Goal: Task Accomplishment & Management: Complete application form

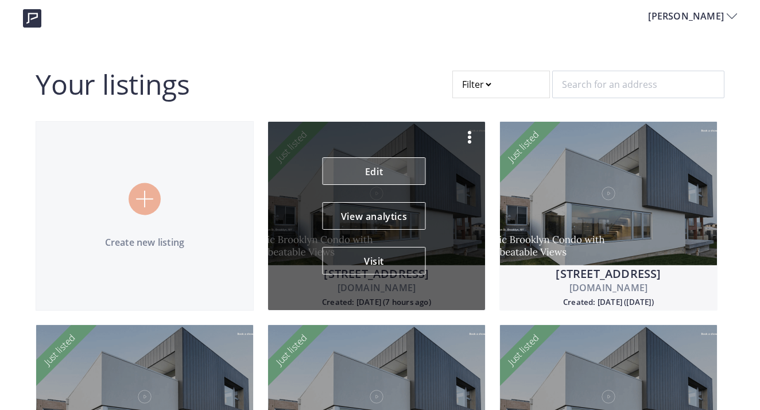
click at [361, 176] on link "Edit" at bounding box center [374, 171] width 103 height 28
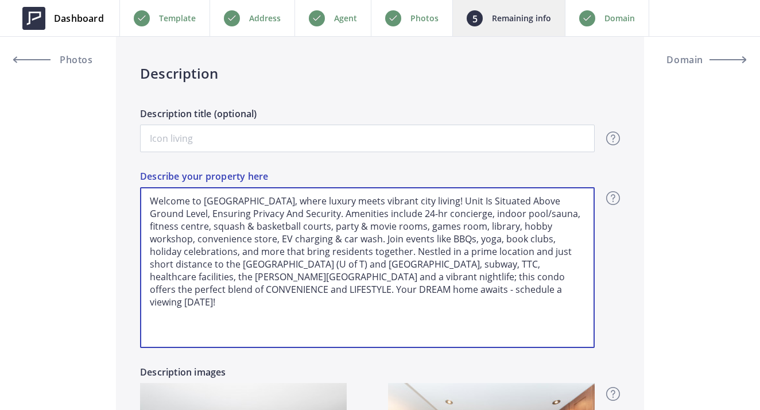
drag, startPoint x: 541, startPoint y: 295, endPoint x: 1, endPoint y: 78, distance: 582.4
type input "679,000"
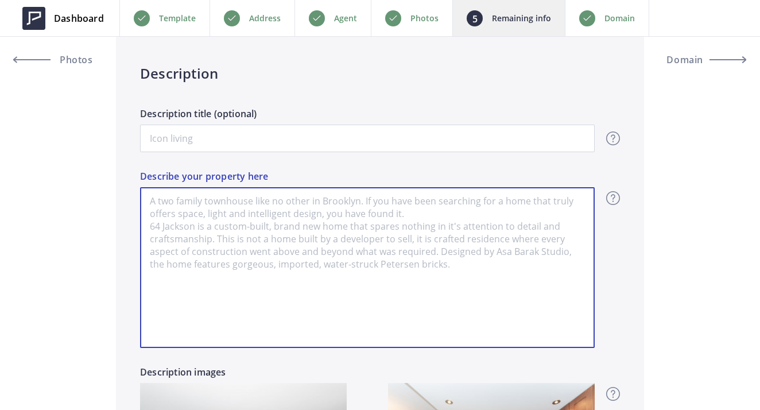
paste textarea "C12440379"
type input "679,000"
type textarea "C12440379"
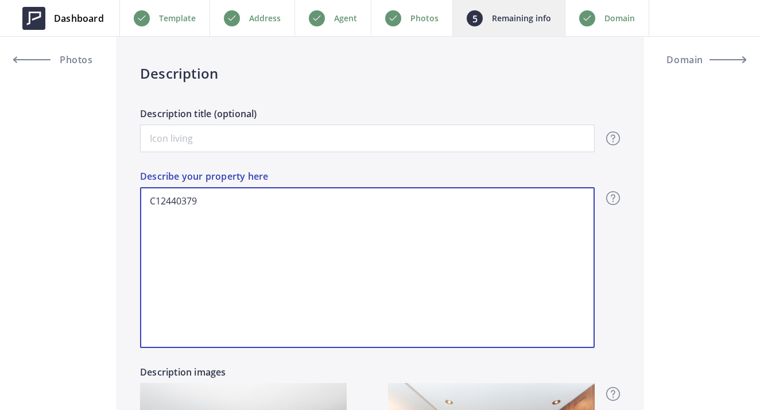
drag, startPoint x: 234, startPoint y: 214, endPoint x: 104, endPoint y: 188, distance: 132.8
type input "679,000"
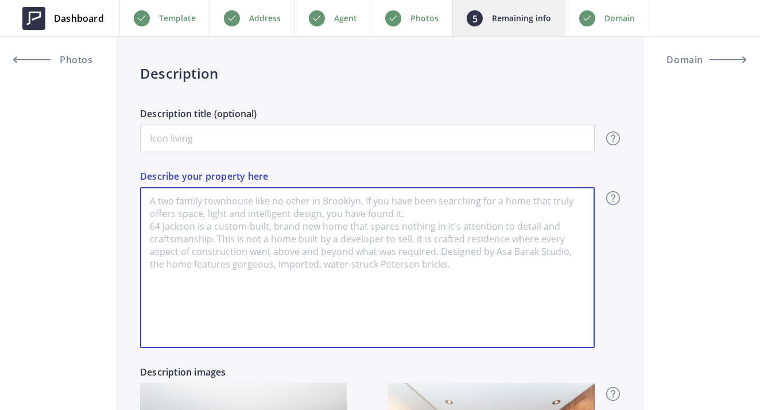
paste textarea "C12440379"
type input "679,000"
type textarea "C12440379"
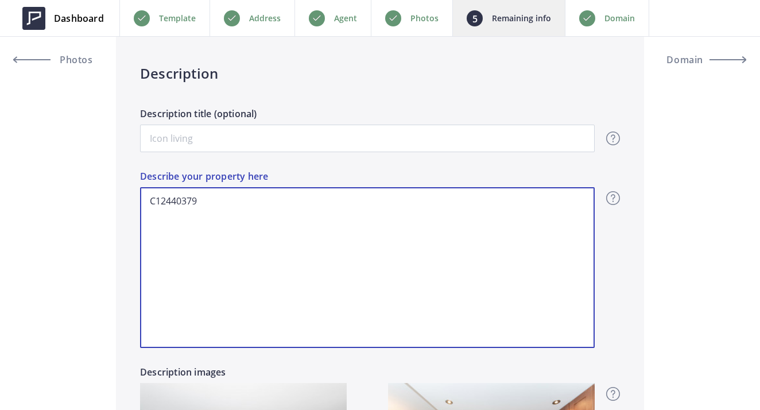
type input "679,000"
type textarea "C1244037"
type input "679,000"
type textarea "C124403"
type input "679,000"
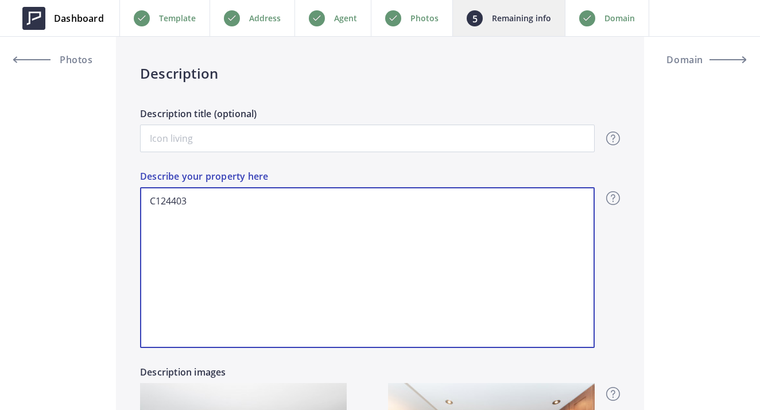
type textarea "C12440"
type input "679,000"
type textarea "C1244"
type input "679,000"
type textarea "C124"
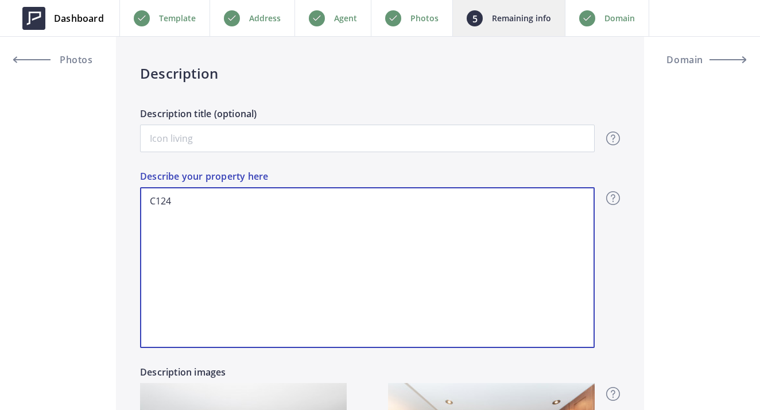
type input "679,000"
type textarea "C12"
type input "679,000"
type textarea "C1"
type input "679,000"
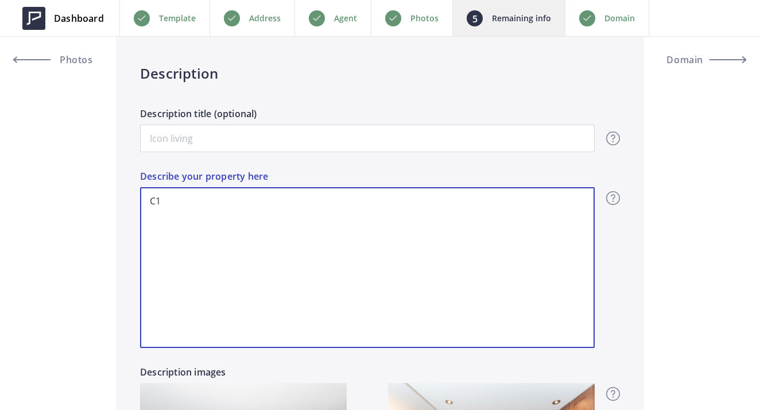
type textarea "C"
type input "679,000"
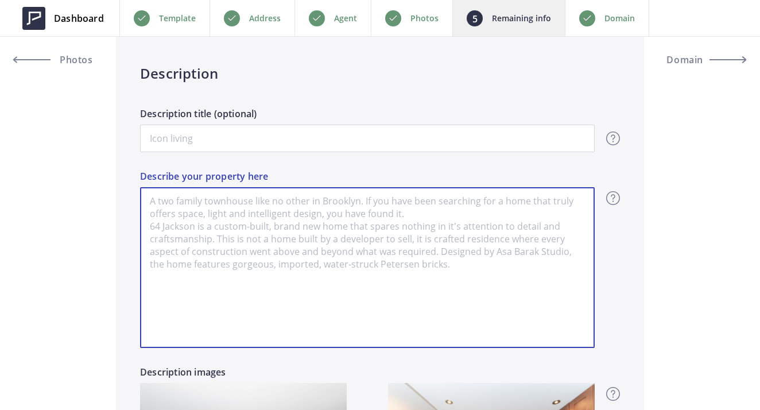
paste textarea "Welcome to 77 Maitland Place, a beautifully upgraded 2-bedroom, 2-bathroom suit…"
type input "679,000"
type textarea "Welcome to 77 Maitland Place, a beautifully upgraded 2-bedroom, 2-bathroom suit…"
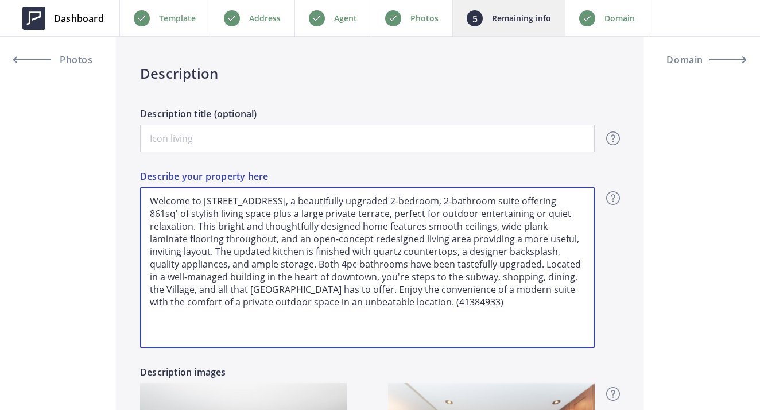
type input "679,000"
type textarea "Welcome to 77 Maitland Place, a beautifully upgraded 2-bedroom, 2-bathroom suit…"
type input "679,000"
type textarea "Welcome to 77 Maitland Place, a beautifully upgraded 2-bedroom, 2-bathroom suit…"
type input "679,000"
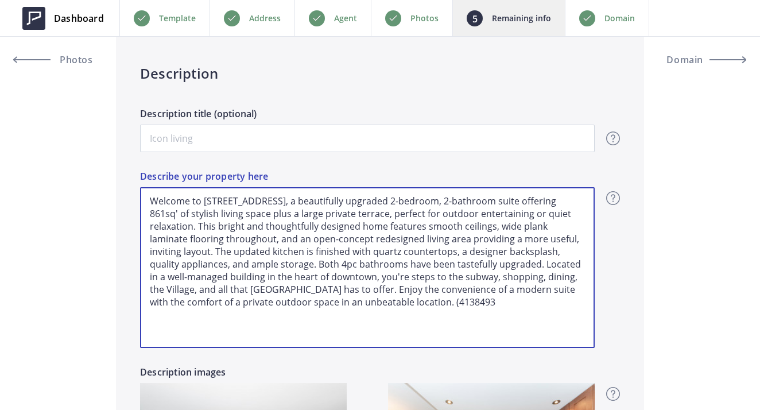
type textarea "Welcome to 77 Maitland Place, a beautifully upgraded 2-bedroom, 2-bathroom suit…"
type input "679,000"
type textarea "Welcome to 77 Maitland Place, a beautifully upgraded 2-bedroom, 2-bathroom suit…"
type input "679,000"
type textarea "Welcome to 77 Maitland Place, a beautifully upgraded 2-bedroom, 2-bathroom suit…"
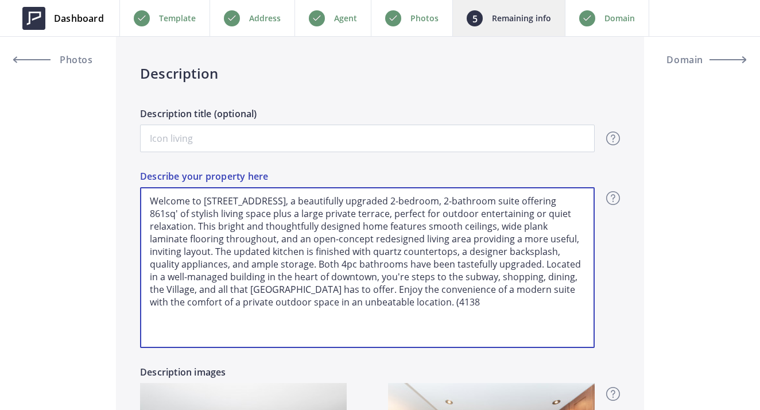
type input "679,000"
type textarea "Welcome to 77 Maitland Place, a beautifully upgraded 2-bedroom, 2-bathroom suit…"
type input "679,000"
type textarea "Welcome to 77 Maitland Place, a beautifully upgraded 2-bedroom, 2-bathroom suit…"
type input "679,000"
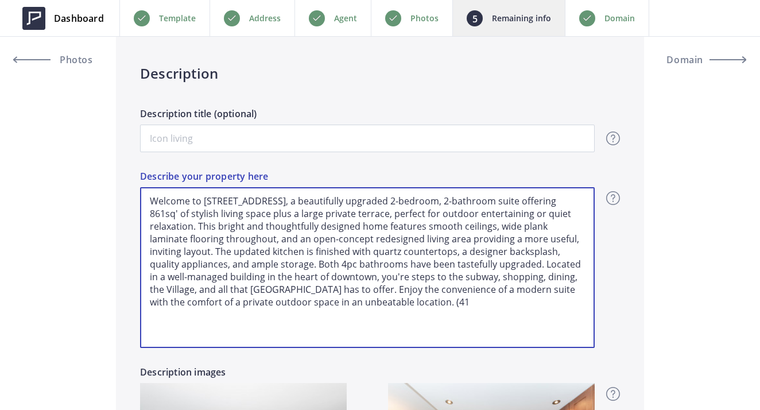
type textarea "Welcome to 77 Maitland Place, a beautifully upgraded 2-bedroom, 2-bathroom suit…"
type input "679,000"
type textarea "Welcome to 77 Maitland Place, a beautifully upgraded 2-bedroom, 2-bathroom suit…"
type input "679,000"
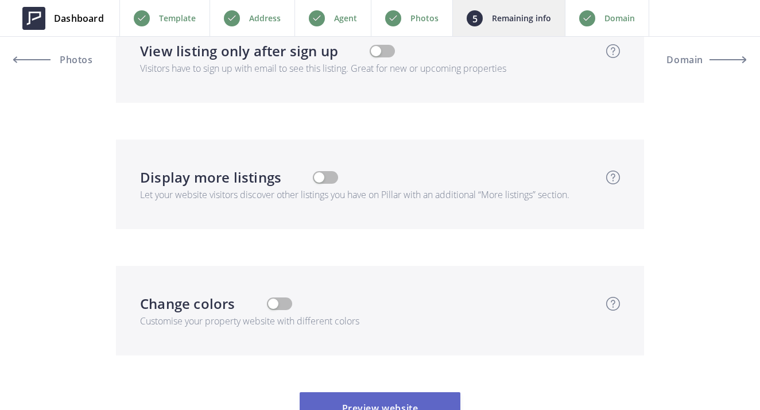
scroll to position [3808, 0]
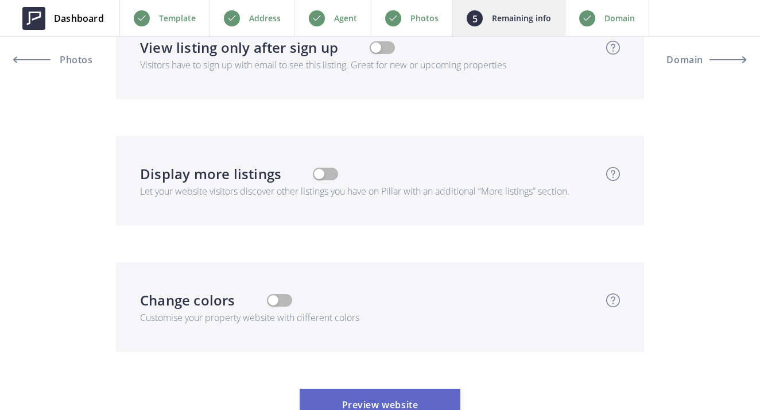
type textarea "Welcome to 77 Maitland Place, a beautifully upgraded 2-bedroom, 2-bathroom suit…"
click at [406, 389] on button "Preview website" at bounding box center [380, 405] width 161 height 32
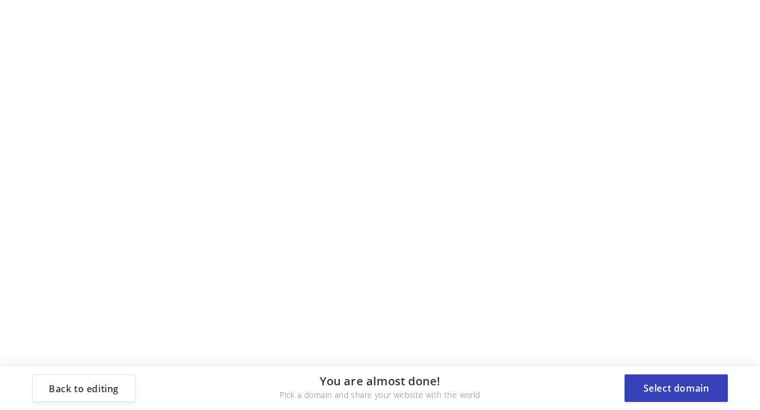
scroll to position [0, 0]
click at [693, 388] on button "Select domain" at bounding box center [676, 388] width 103 height 28
